Goal: Check status: Check status

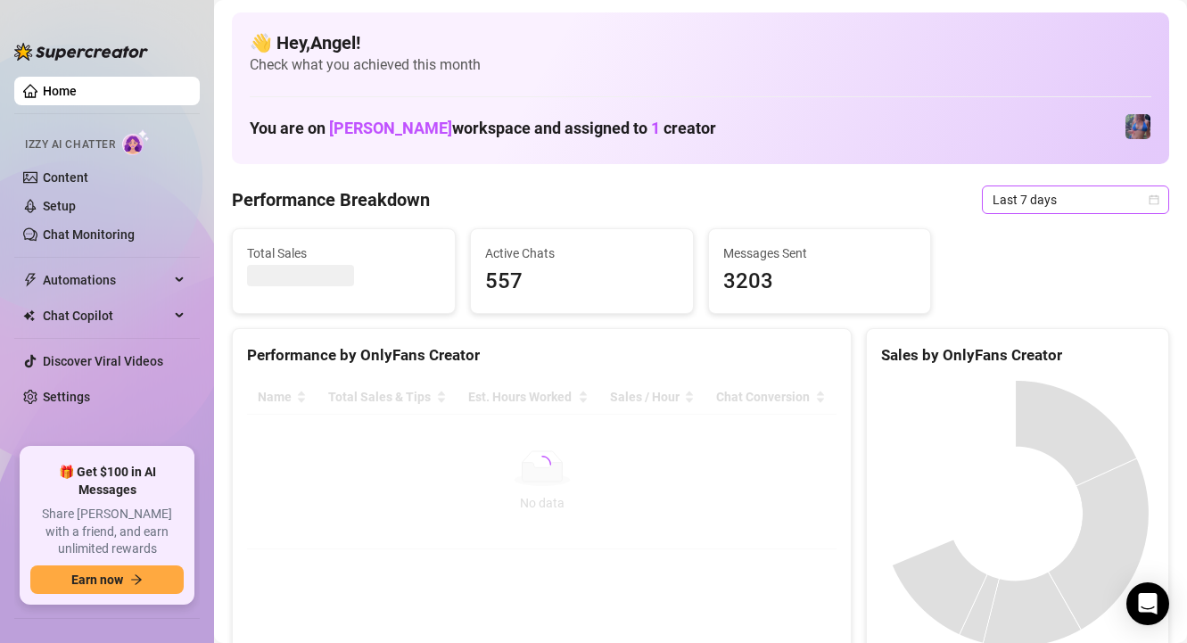
click at [1092, 198] on span "Last 7 days" at bounding box center [1076, 199] width 166 height 27
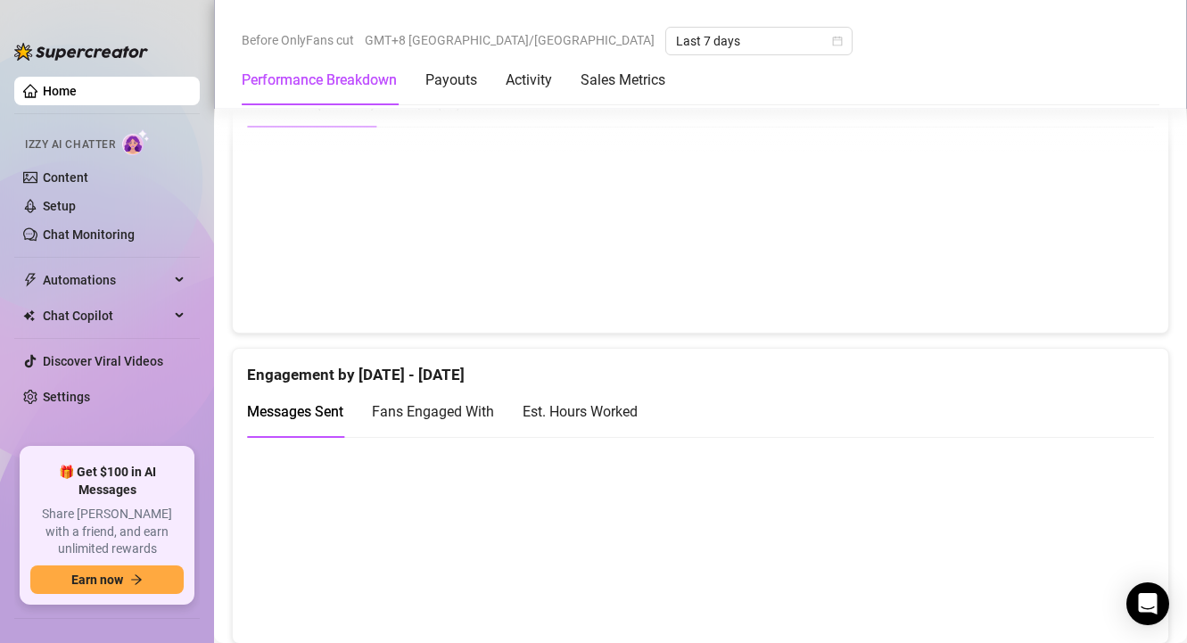
scroll to position [1015, 0]
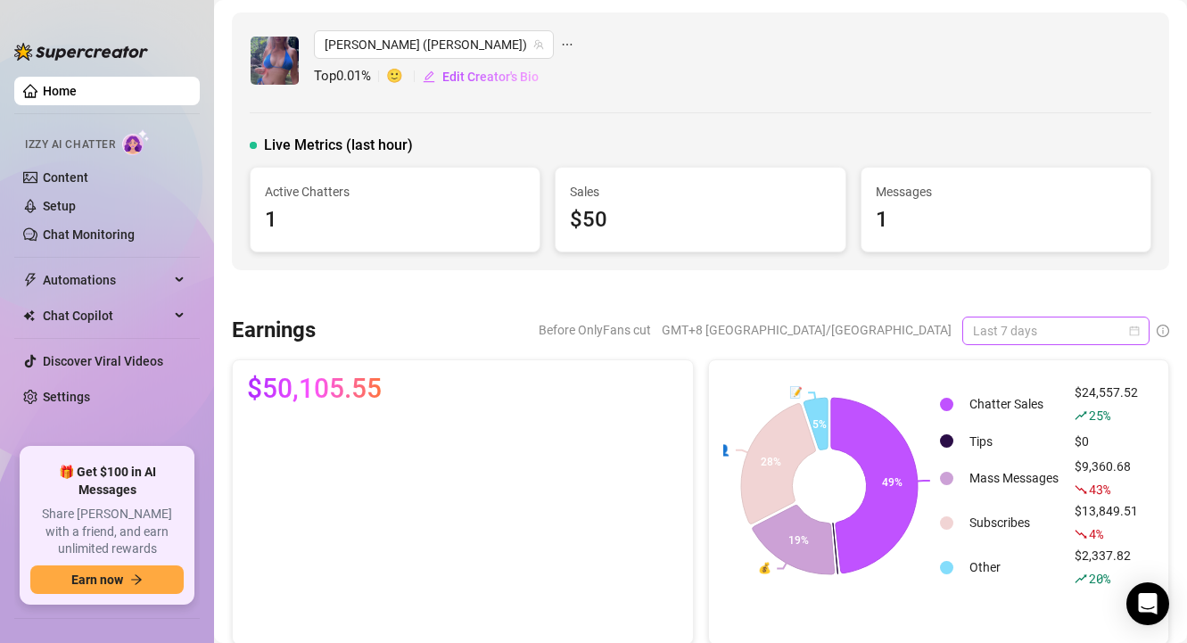
click at [1059, 329] on span "Last 7 days" at bounding box center [1056, 330] width 166 height 27
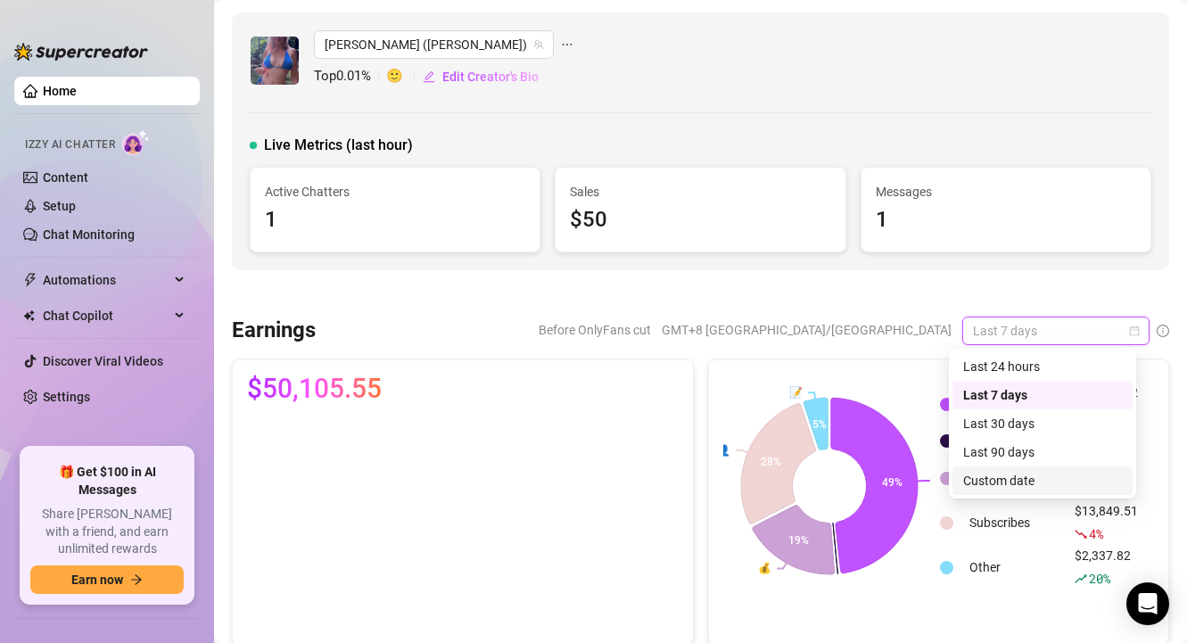
click at [1003, 478] on div "Custom date" at bounding box center [1042, 481] width 159 height 20
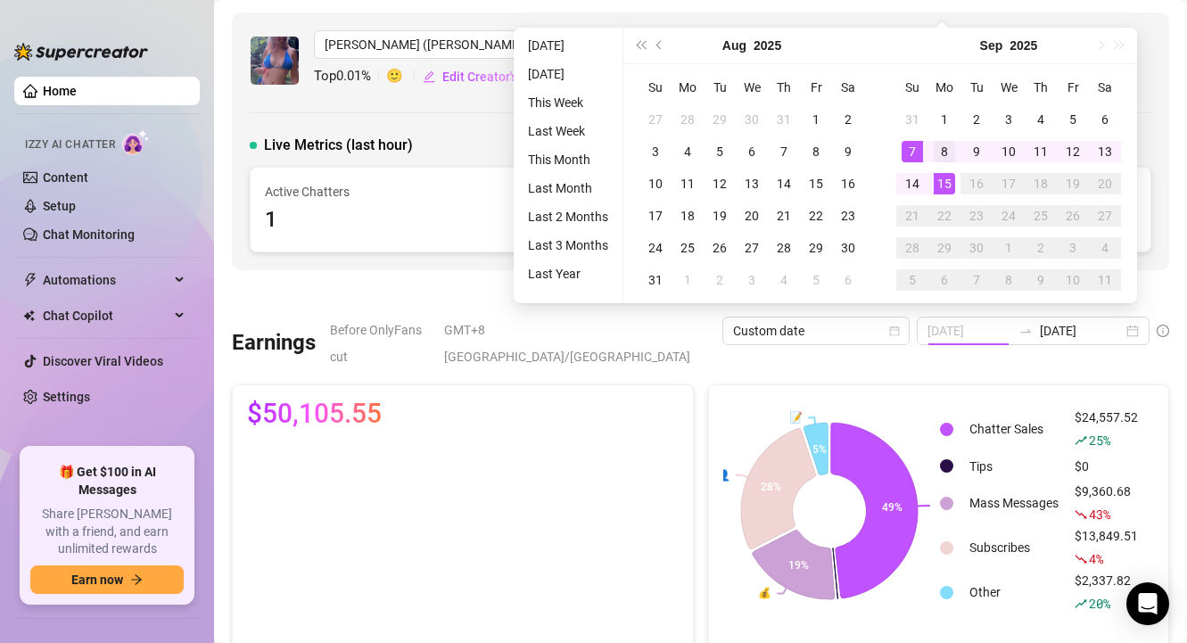
type input "[DATE]"
drag, startPoint x: 912, startPoint y: 153, endPoint x: 939, endPoint y: 155, distance: 26.9
click at [939, 155] on tr "7 8 9 10 11 12 13" at bounding box center [1008, 152] width 225 height 32
click at [940, 150] on div "8" at bounding box center [944, 151] width 21 height 21
type input "[DATE]"
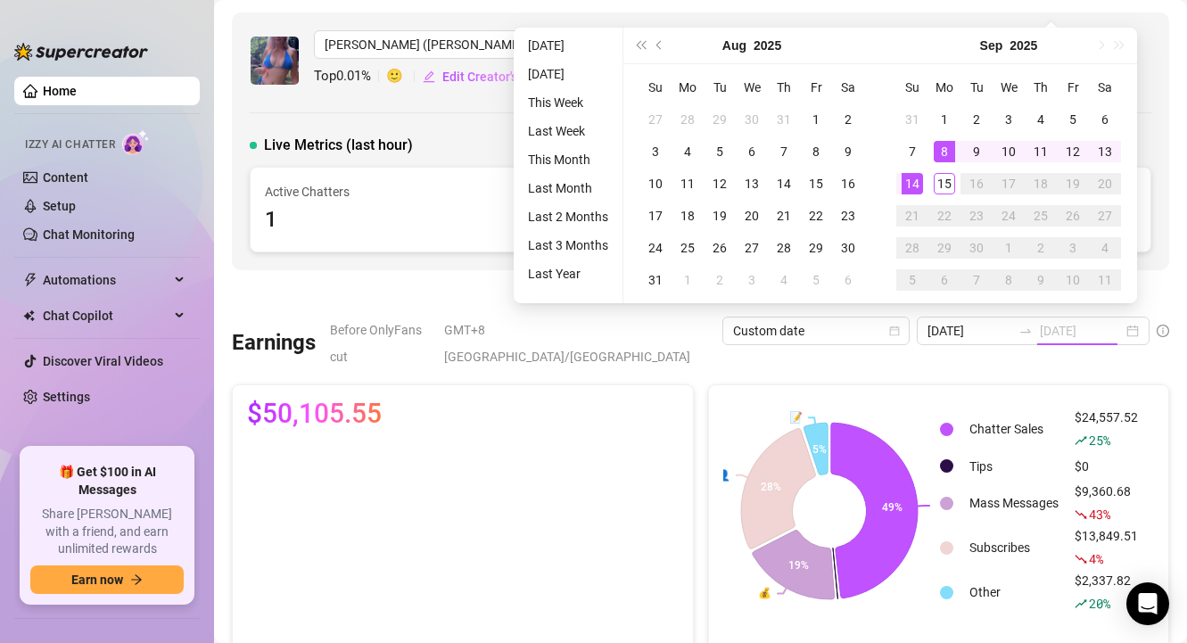
click at [922, 179] on td "14" at bounding box center [912, 184] width 32 height 32
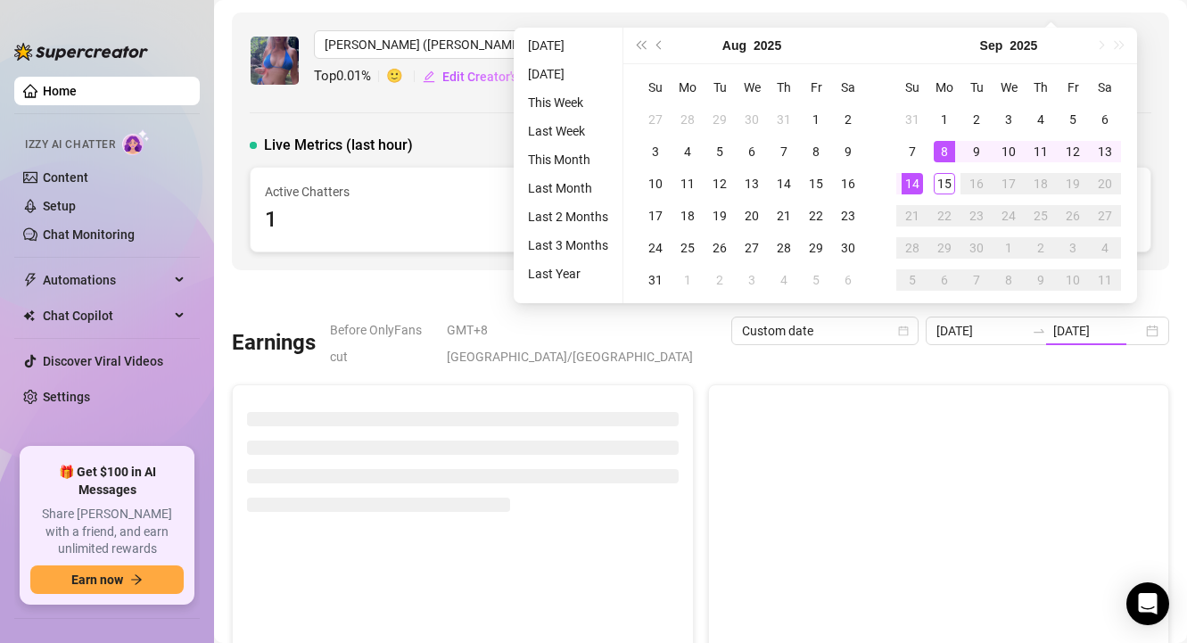
type input "[DATE]"
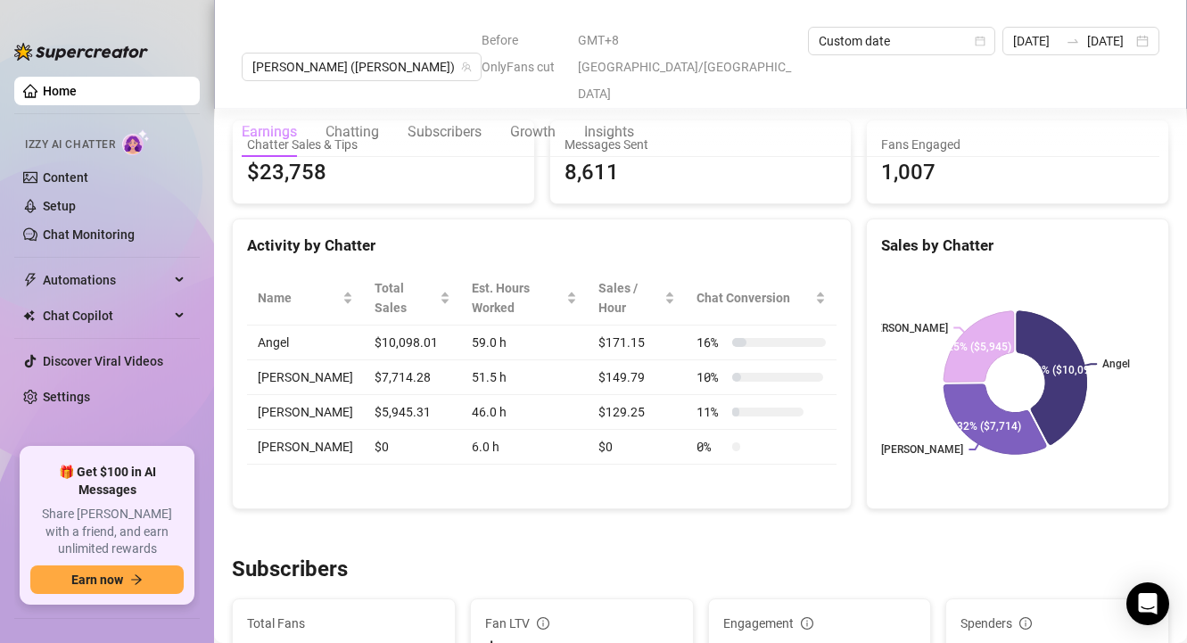
scroll to position [639, 0]
drag, startPoint x: 350, startPoint y: 321, endPoint x: 414, endPoint y: 317, distance: 63.5
click at [414, 326] on td "$10,098.01" at bounding box center [412, 343] width 97 height 35
copy td "$10,098.01"
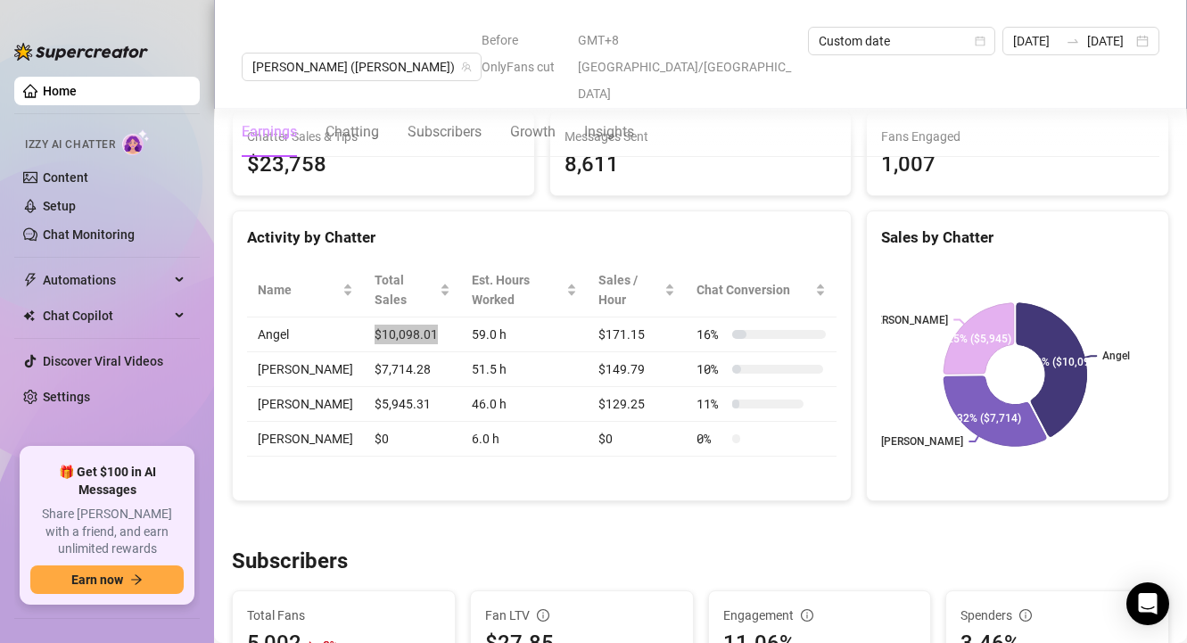
scroll to position [649, 0]
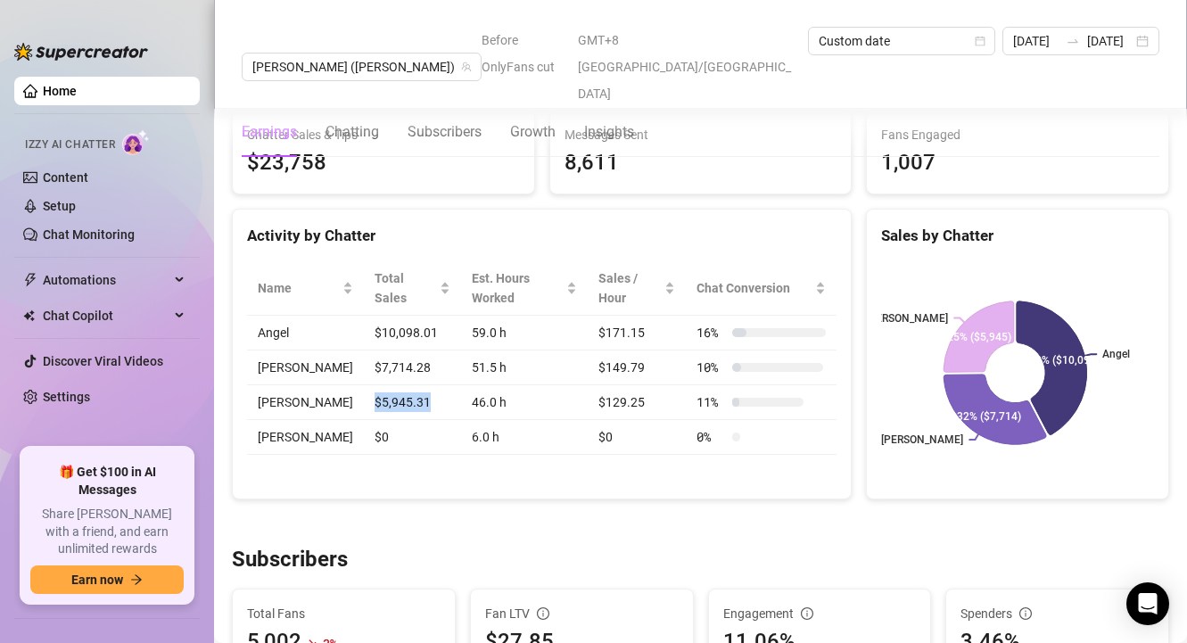
drag, startPoint x: 412, startPoint y: 381, endPoint x: 353, endPoint y: 381, distance: 58.9
click at [364, 385] on td "$5,945.31" at bounding box center [412, 402] width 97 height 35
copy td "$5,945.31"
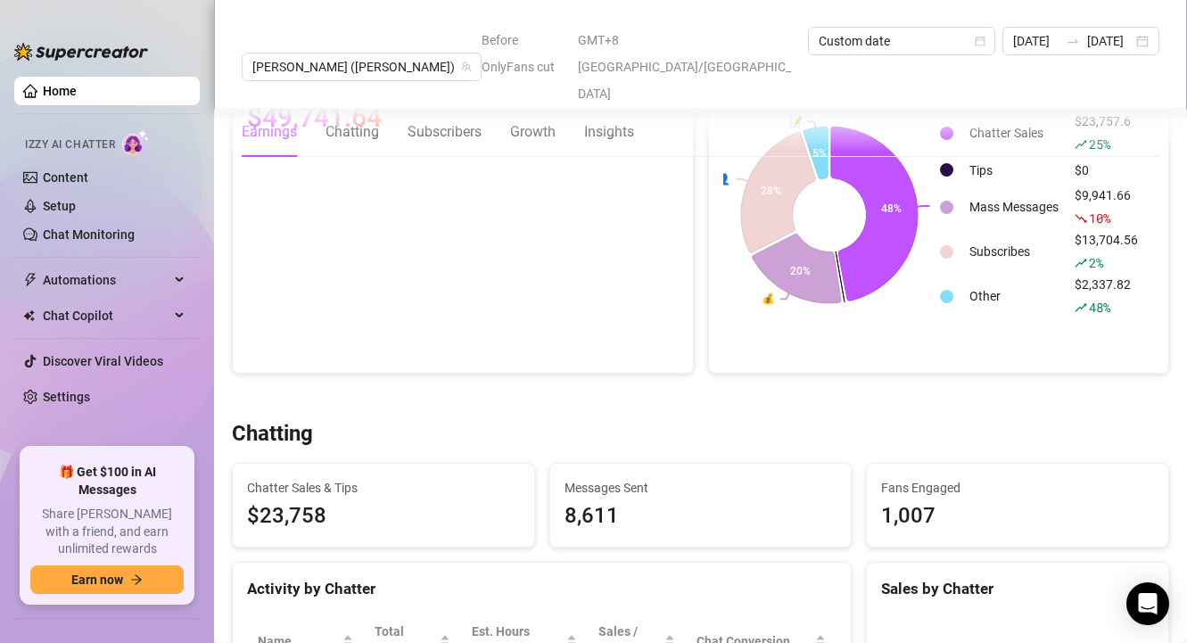
scroll to position [0, 0]
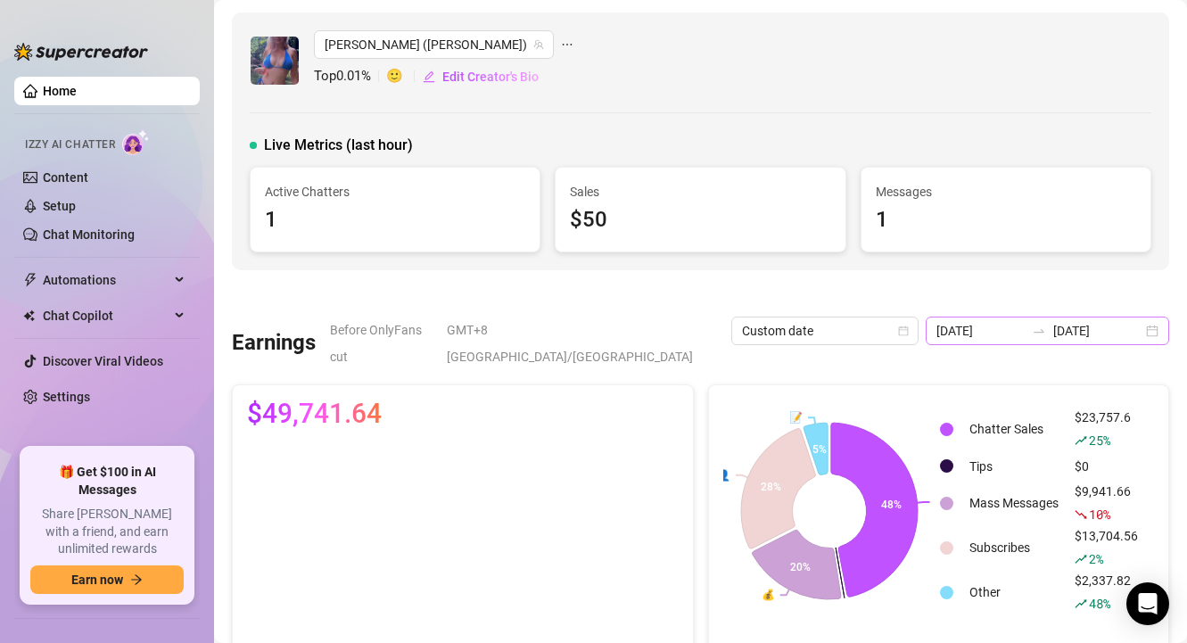
click at [1041, 326] on icon "swap-right" at bounding box center [1039, 331] width 14 height 14
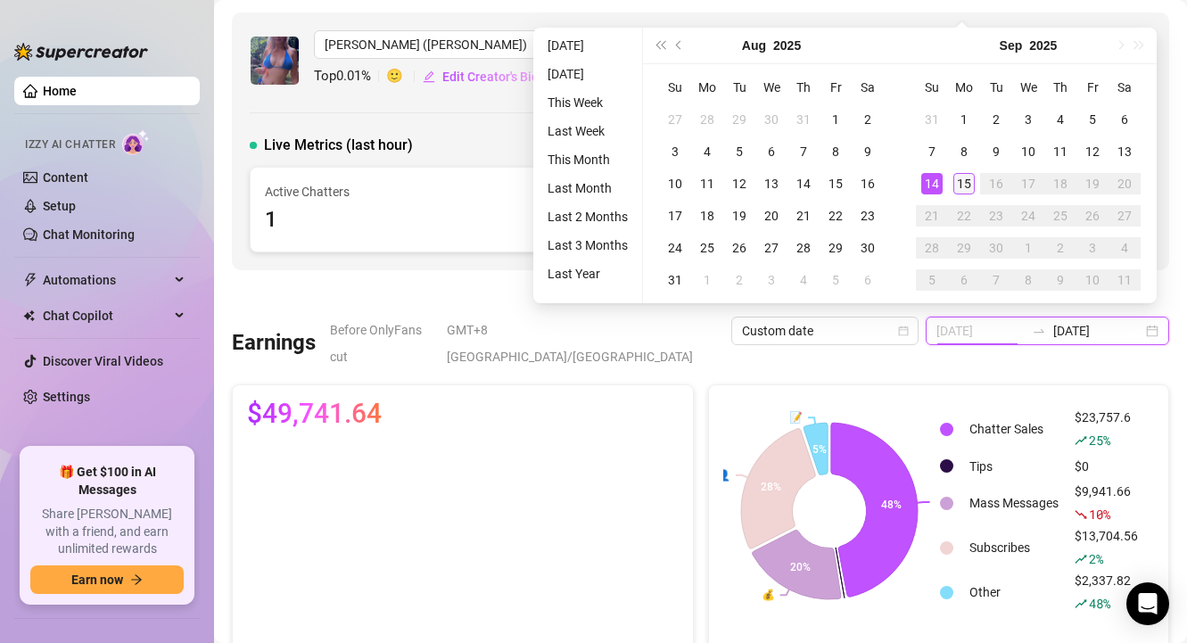
type input "[DATE]"
click at [961, 187] on div "15" at bounding box center [963, 183] width 21 height 21
click at [960, 183] on div "15" at bounding box center [963, 183] width 21 height 21
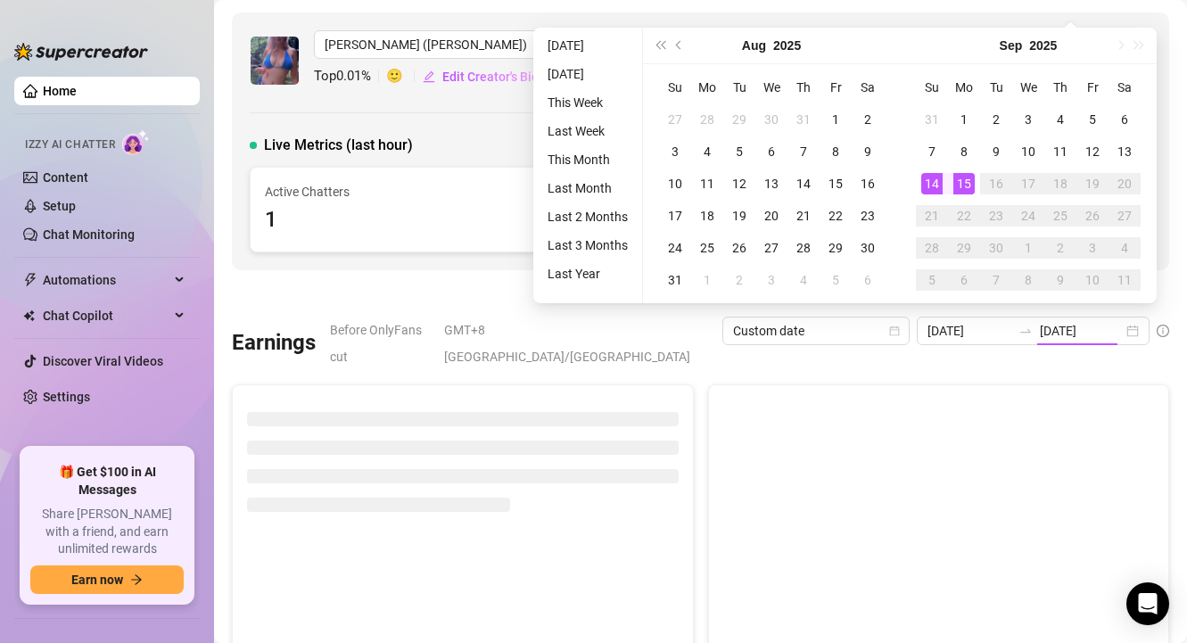
type input "[DATE]"
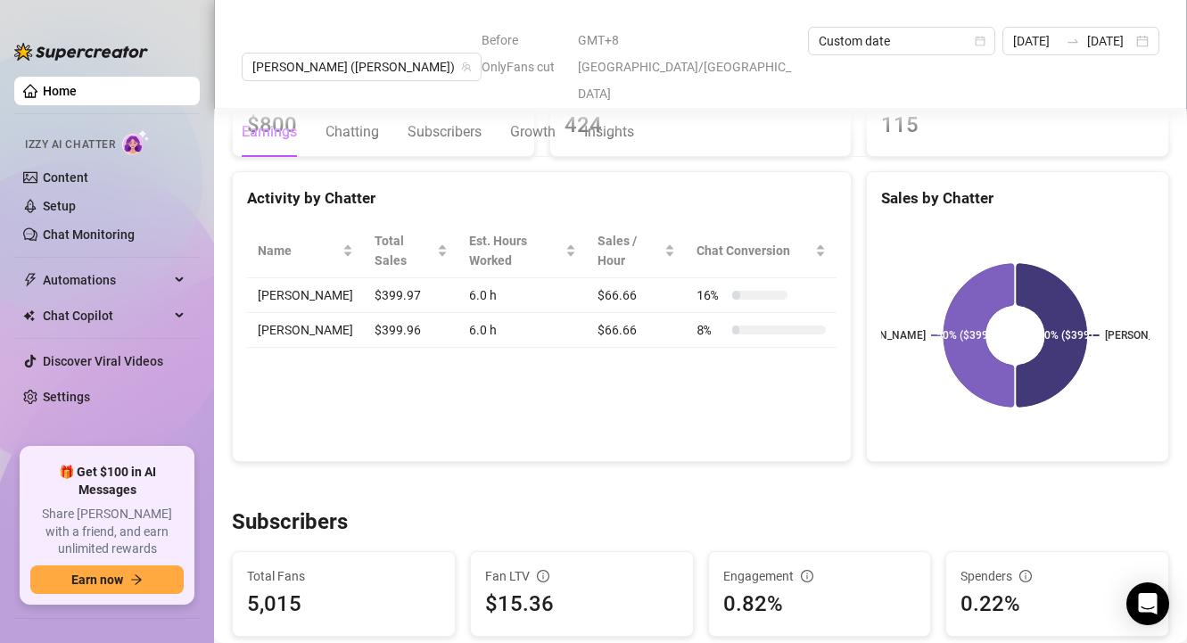
scroll to position [688, 0]
